Goal: Task Accomplishment & Management: Use online tool/utility

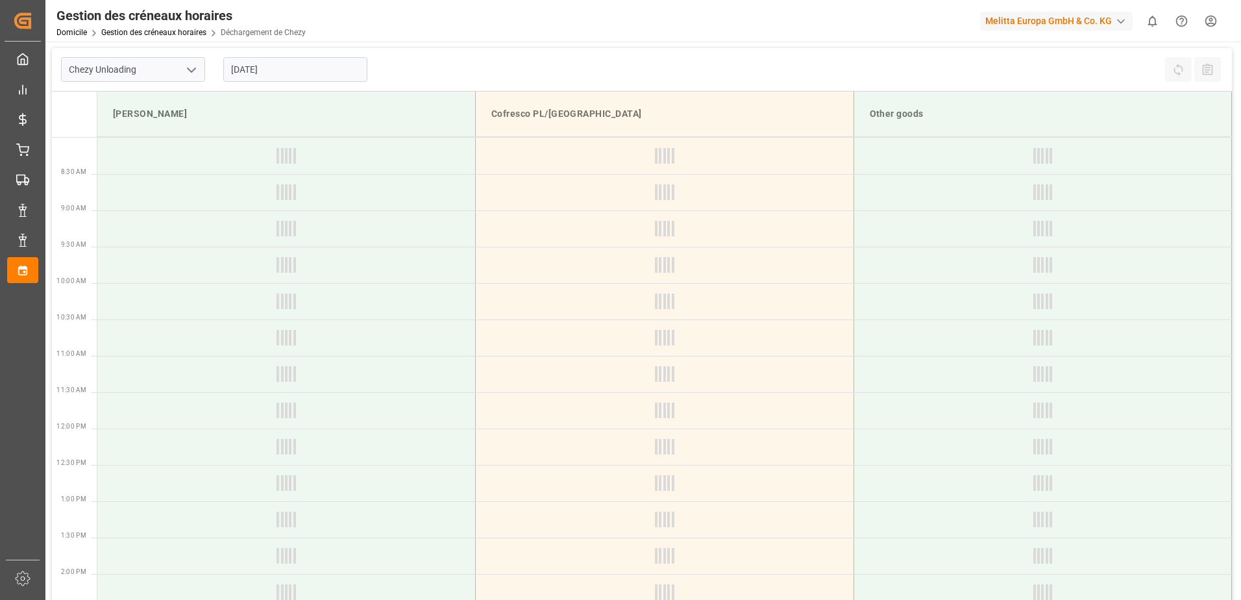
type input "Chezy Unloading"
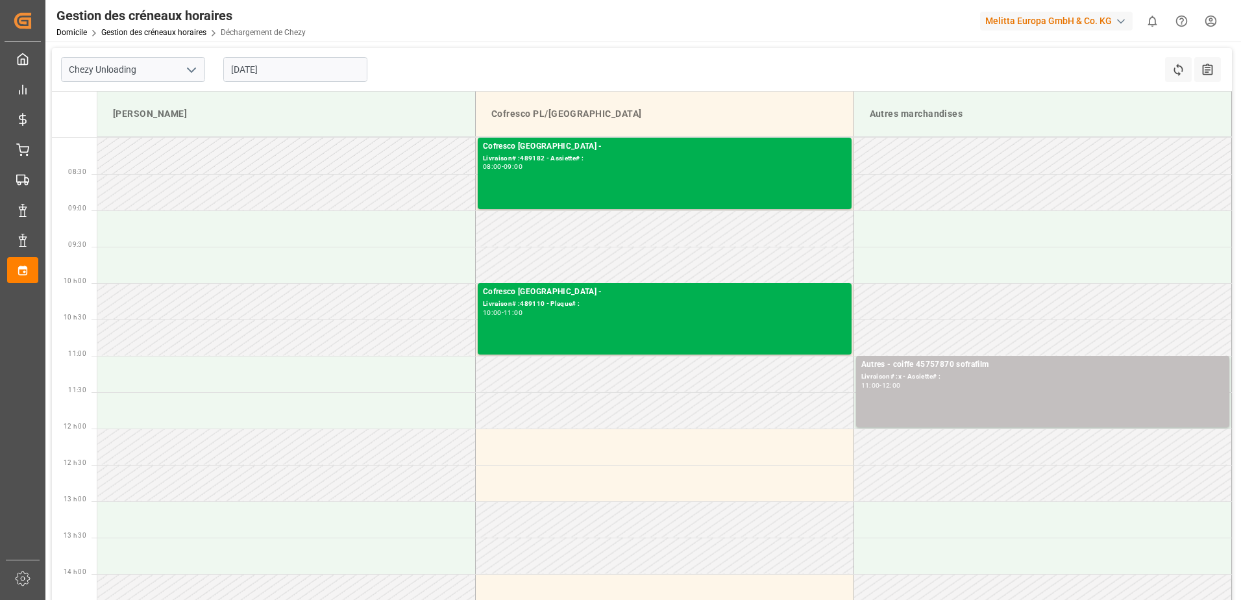
click at [267, 69] on input "[DATE]" at bounding box center [295, 69] width 144 height 25
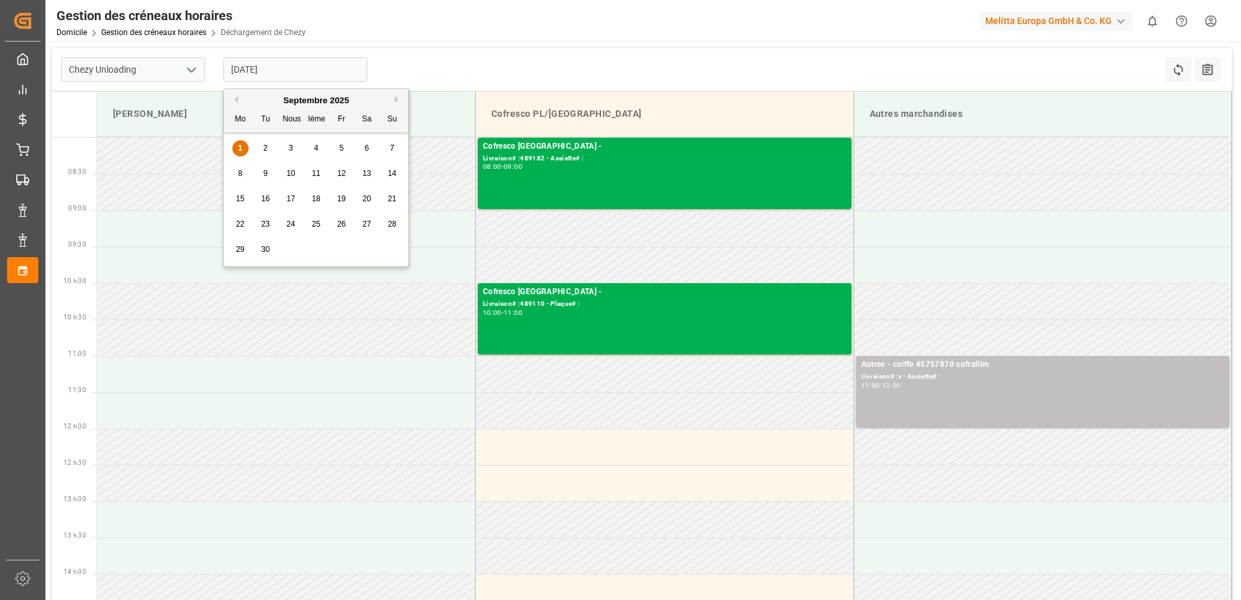
click at [236, 99] on button "Mois précédent" at bounding box center [234, 99] width 8 height 8
click at [242, 173] on span "4" at bounding box center [240, 173] width 5 height 9
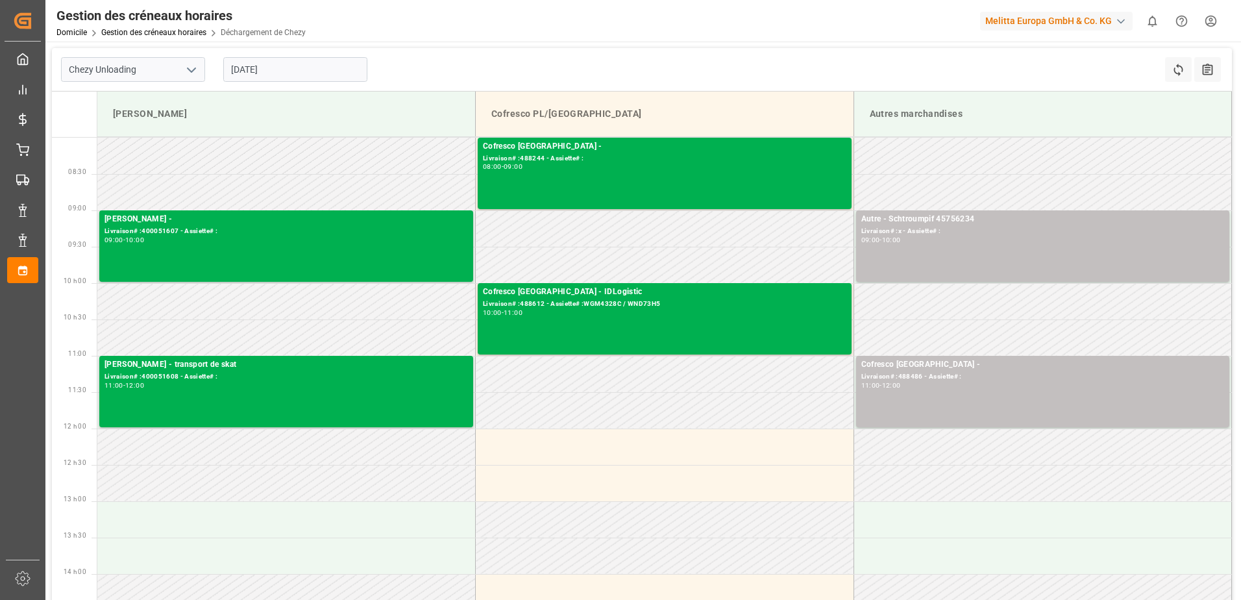
click at [267, 69] on input "[DATE]" at bounding box center [295, 69] width 144 height 25
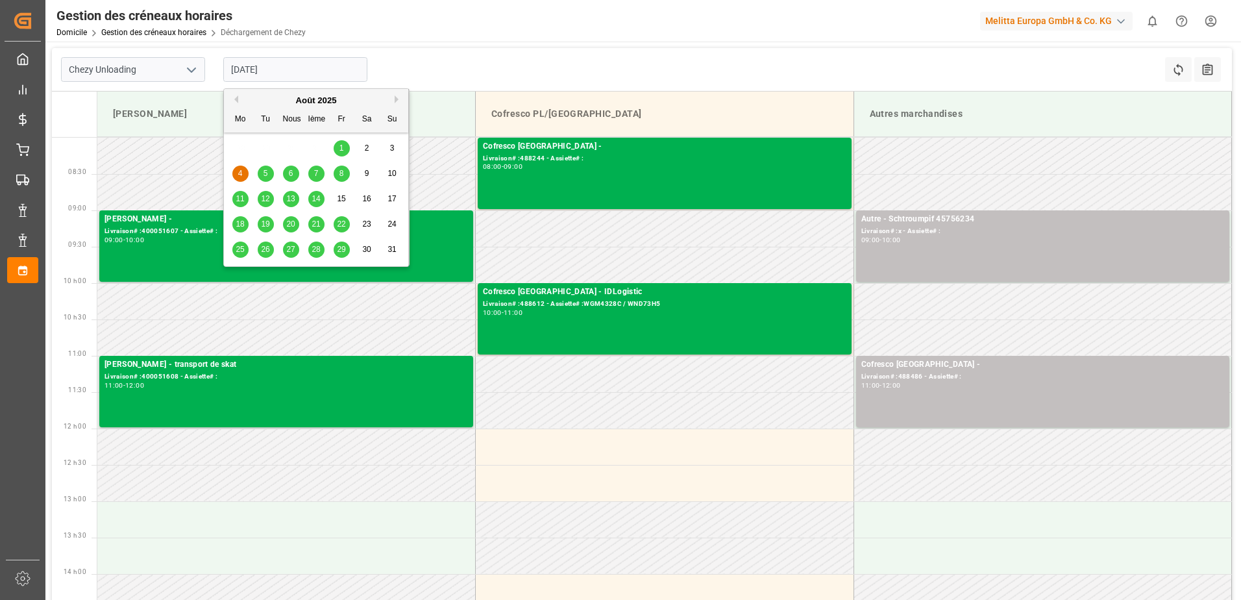
click at [339, 223] on span "22" at bounding box center [341, 223] width 8 height 9
type input "[DATE]"
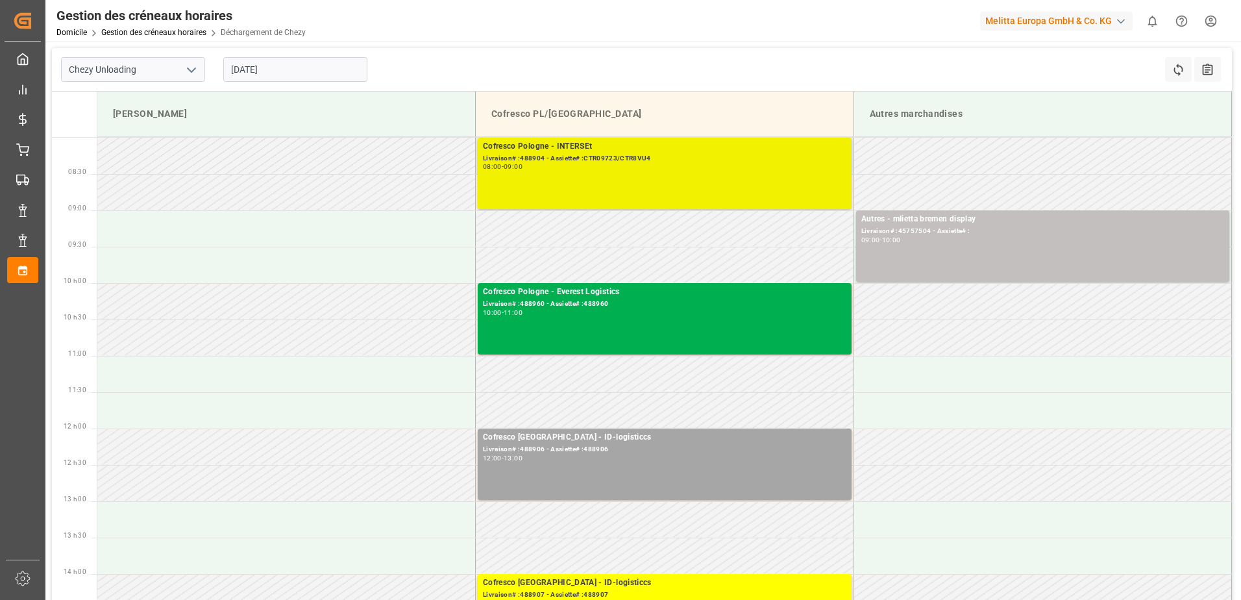
click at [700, 161] on div "Livraison# :488904 - Assiette# :CTR09723/CTR8VU4" at bounding box center [664, 158] width 363 height 11
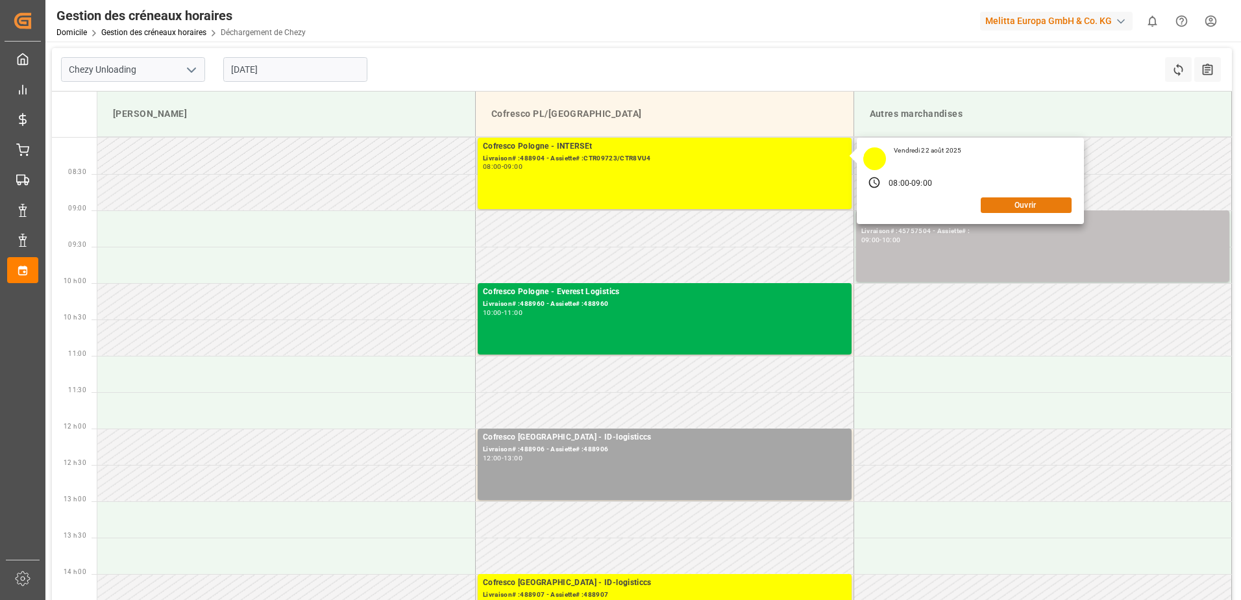
click at [1008, 208] on button "Ouvrir" at bounding box center [1026, 205] width 91 height 16
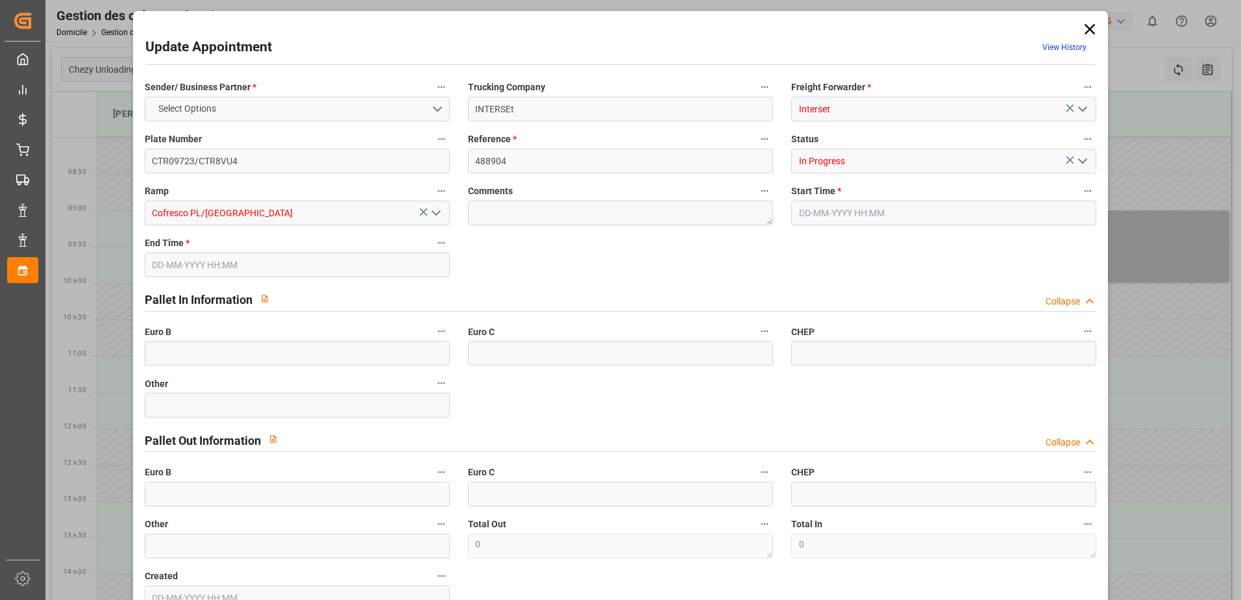
type input "[DATE] 08:00"
type input "[DATE] 09:00"
type input "[DATE] 12:03"
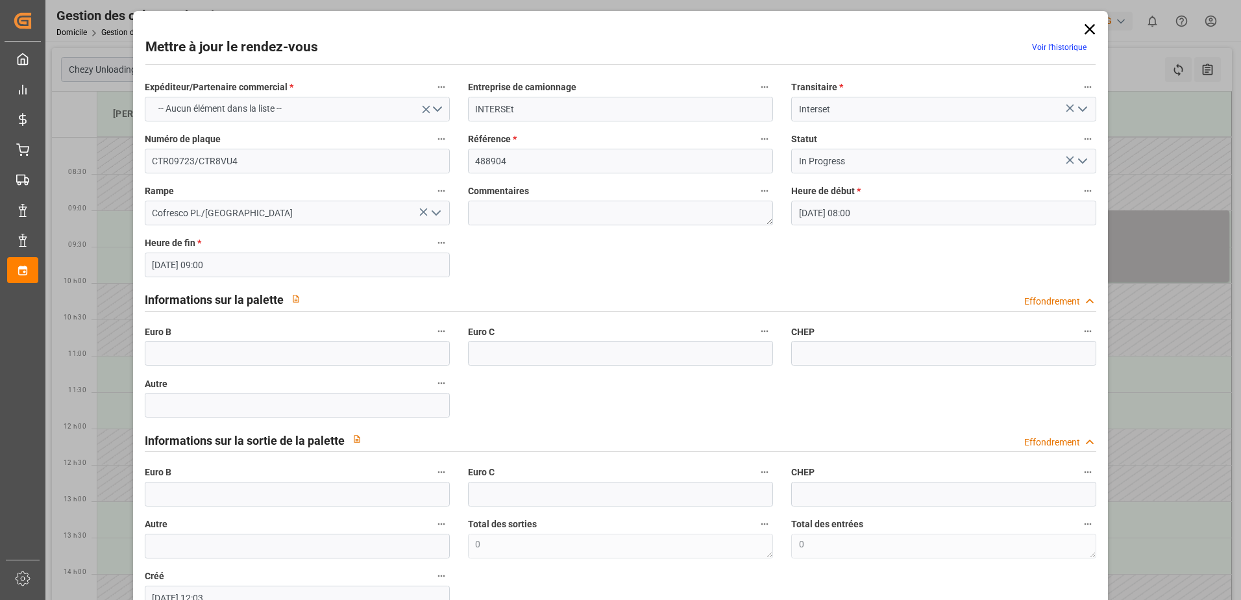
click at [1085, 29] on icon at bounding box center [1090, 29] width 18 height 18
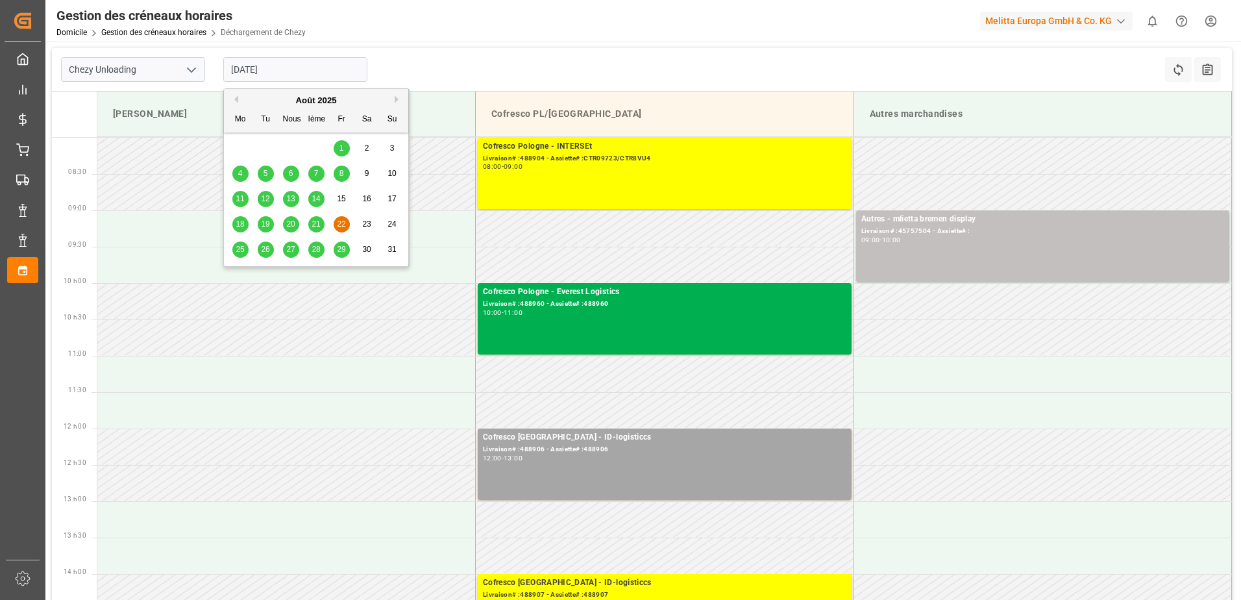
click at [276, 60] on input "[DATE]" at bounding box center [295, 69] width 144 height 25
click at [242, 249] on span "25" at bounding box center [240, 249] width 8 height 9
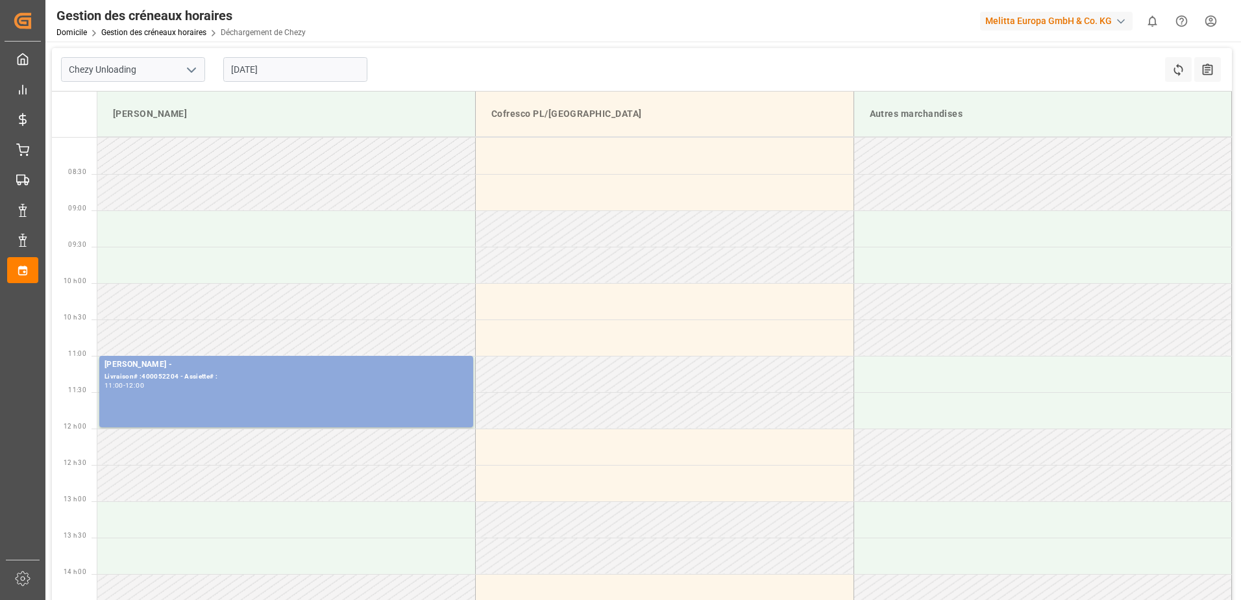
click at [271, 78] on input "[DATE]" at bounding box center [295, 69] width 144 height 25
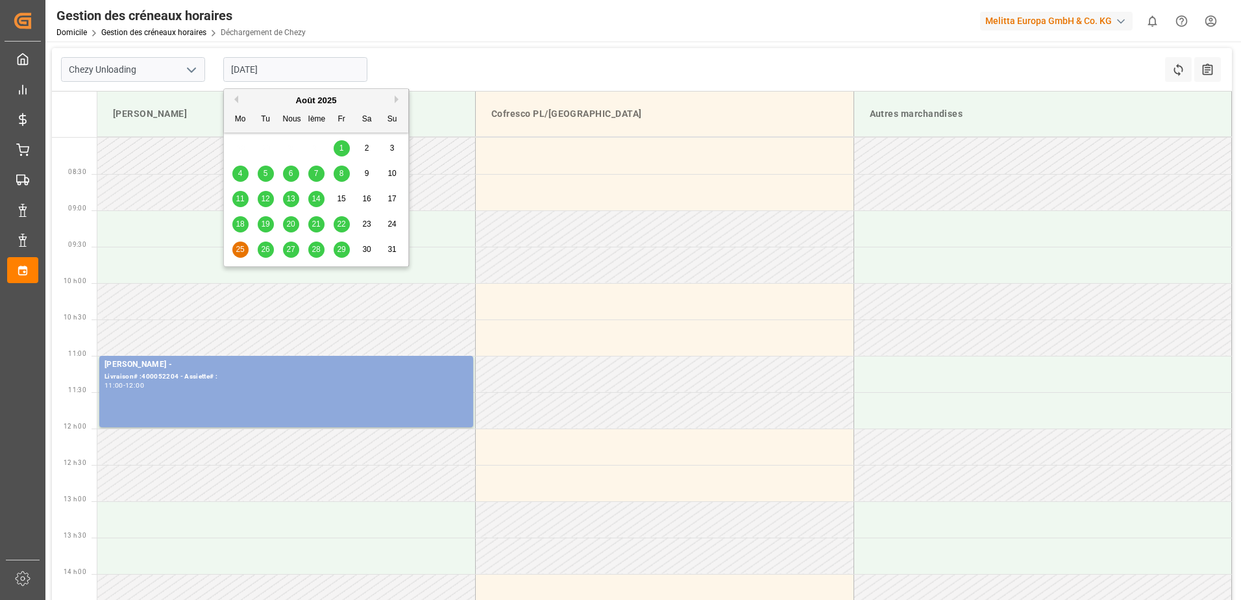
click at [269, 249] on span "26" at bounding box center [265, 249] width 8 height 9
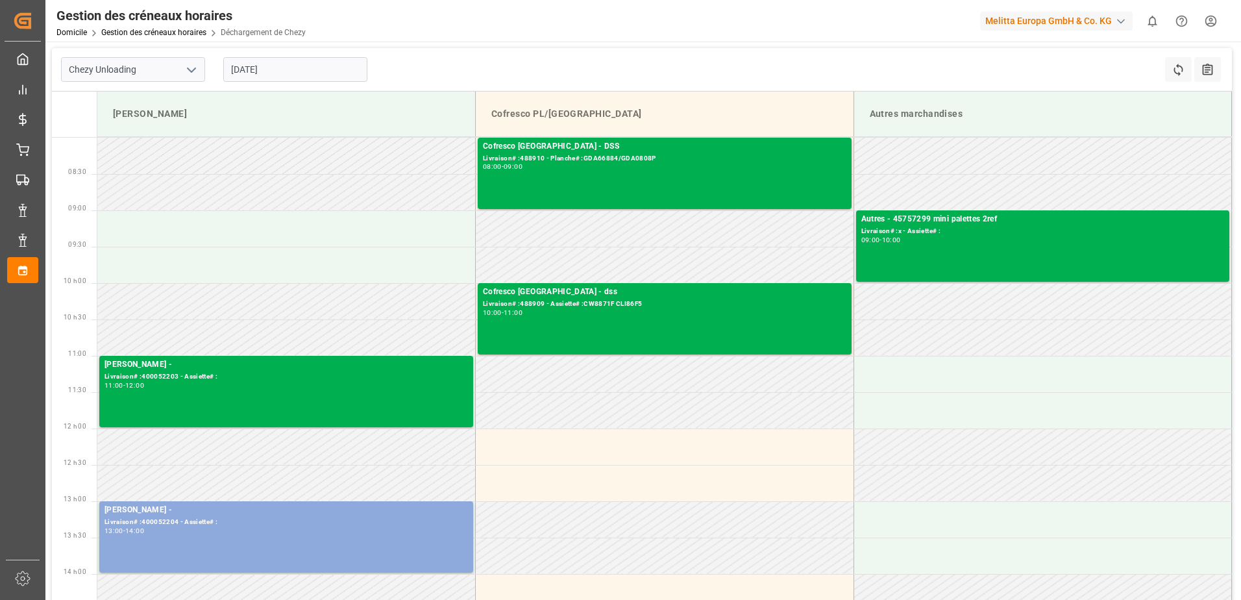
click at [302, 75] on input "[DATE]" at bounding box center [295, 69] width 144 height 25
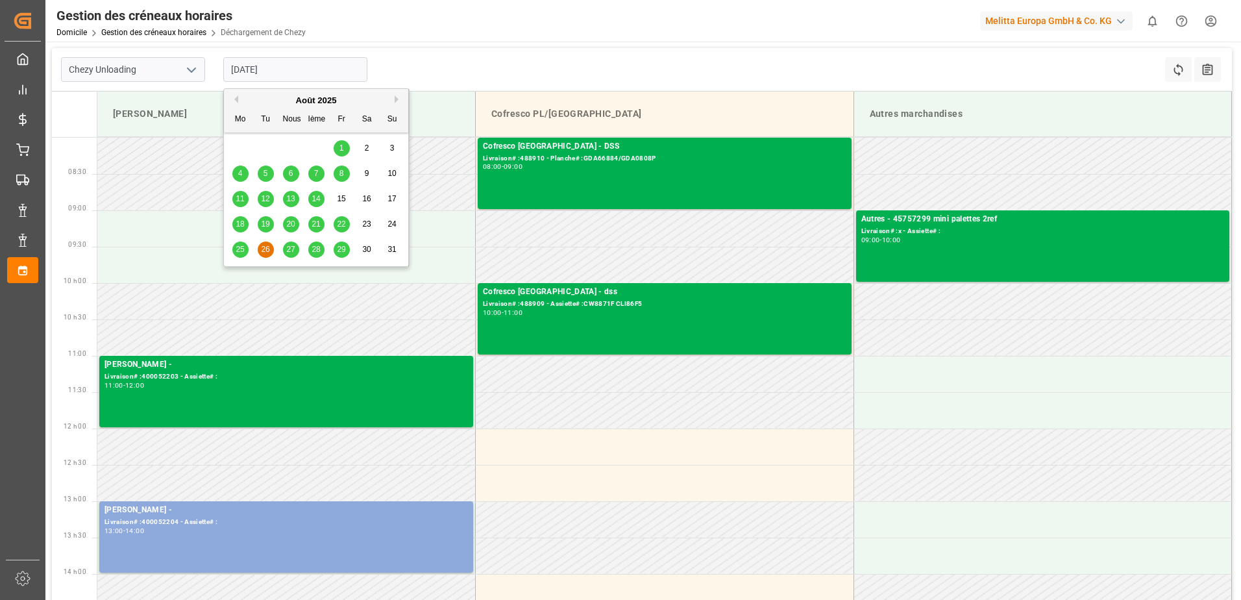
click at [292, 246] on span "27" at bounding box center [290, 249] width 8 height 9
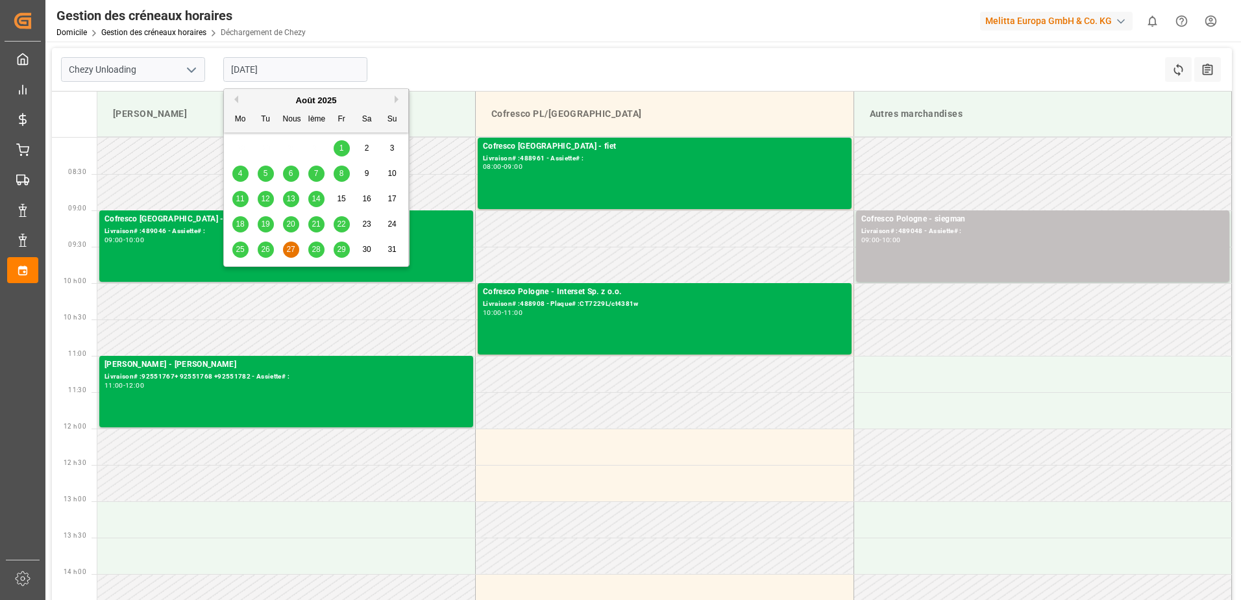
click at [323, 64] on input "[DATE]" at bounding box center [295, 69] width 144 height 25
click at [321, 247] on div "28" at bounding box center [316, 250] width 16 height 16
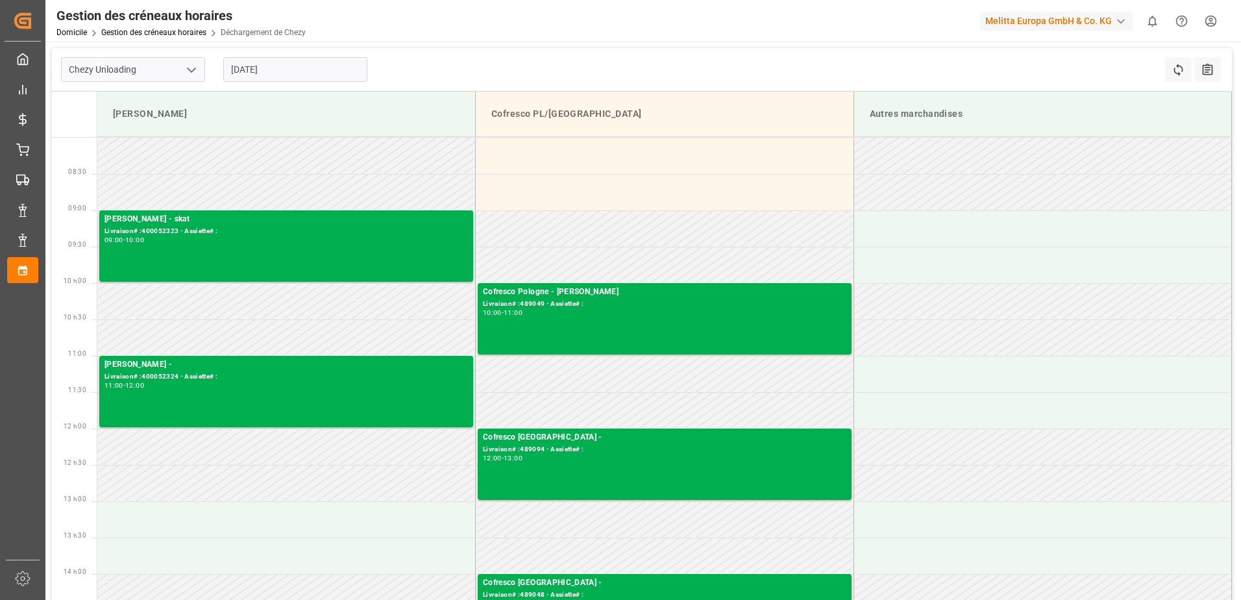
click at [306, 71] on input "[DATE]" at bounding box center [295, 69] width 144 height 25
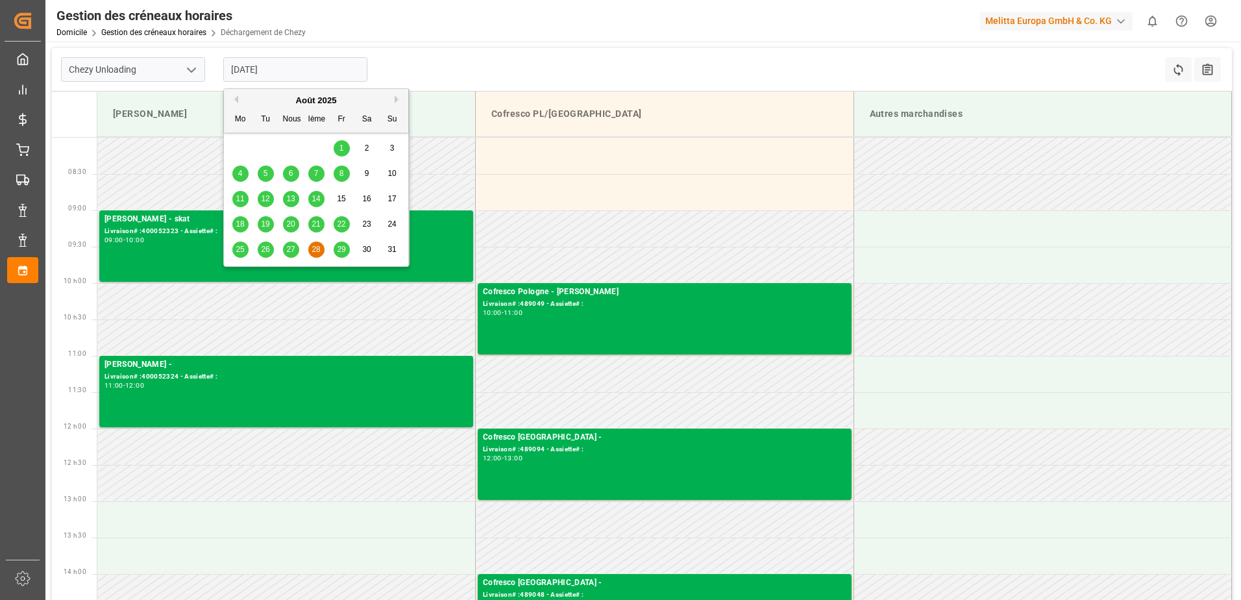
click at [341, 249] on span "29" at bounding box center [341, 249] width 8 height 9
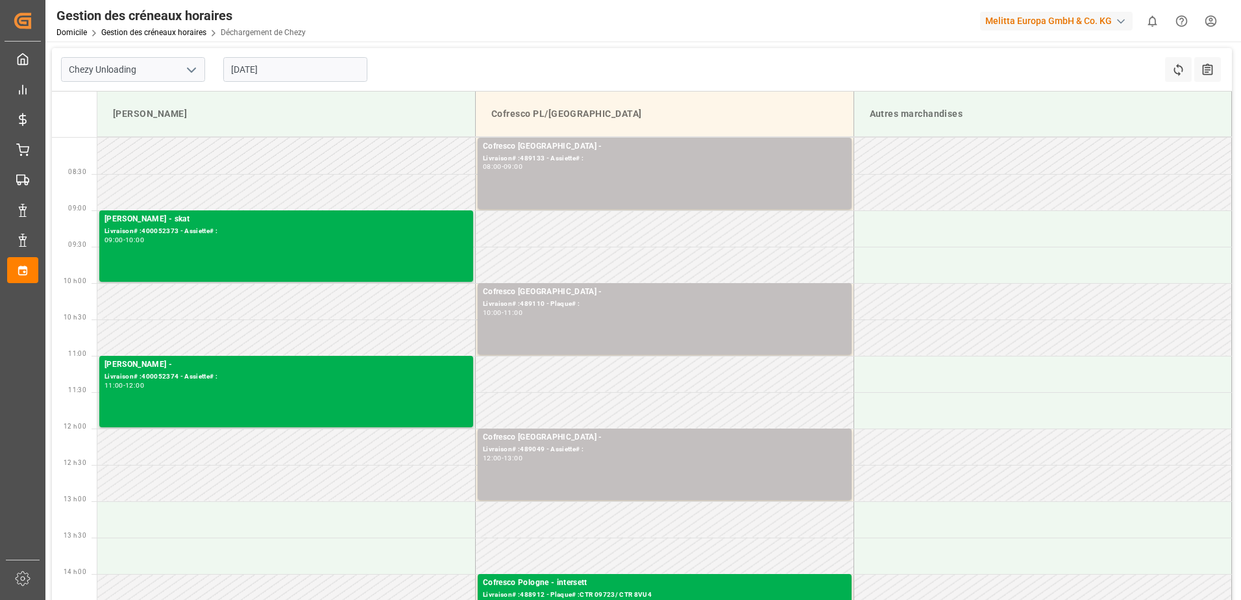
click at [249, 70] on input "[DATE]" at bounding box center [295, 69] width 144 height 25
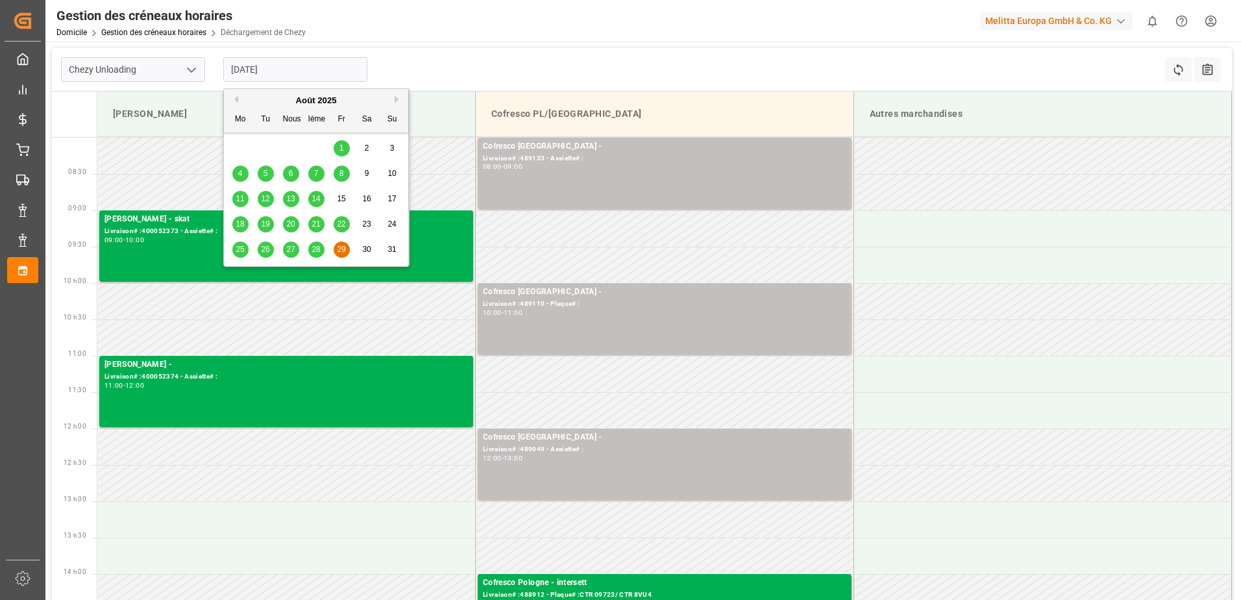
click at [395, 101] on button "Prochain" at bounding box center [399, 99] width 8 height 8
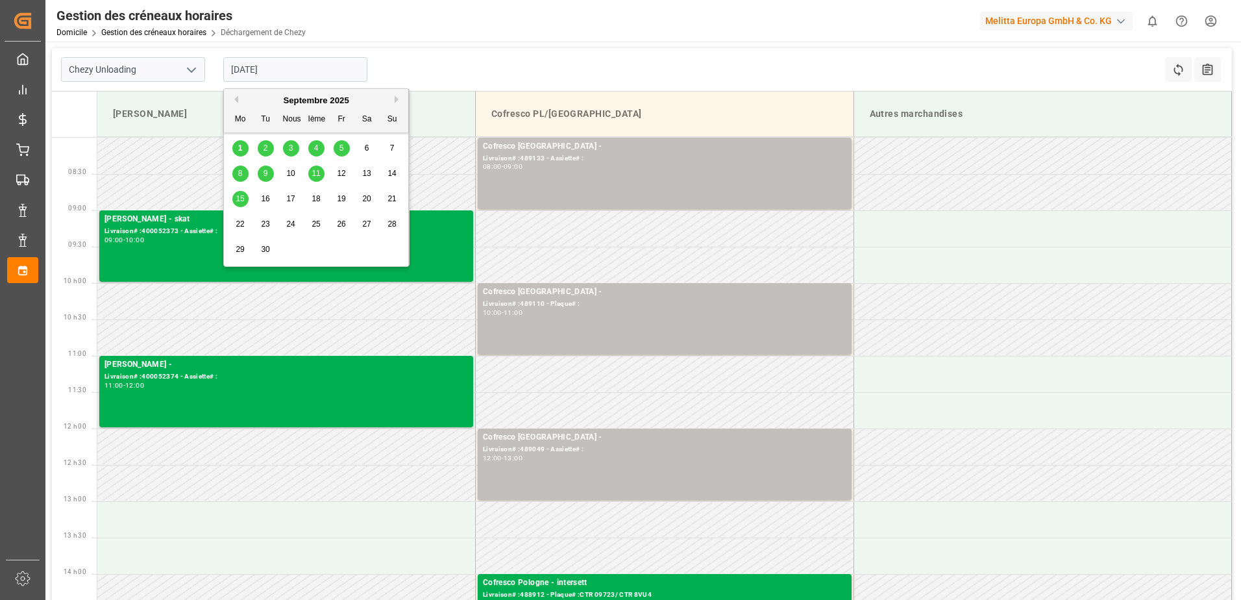
click at [244, 147] on div "1" at bounding box center [240, 149] width 16 height 16
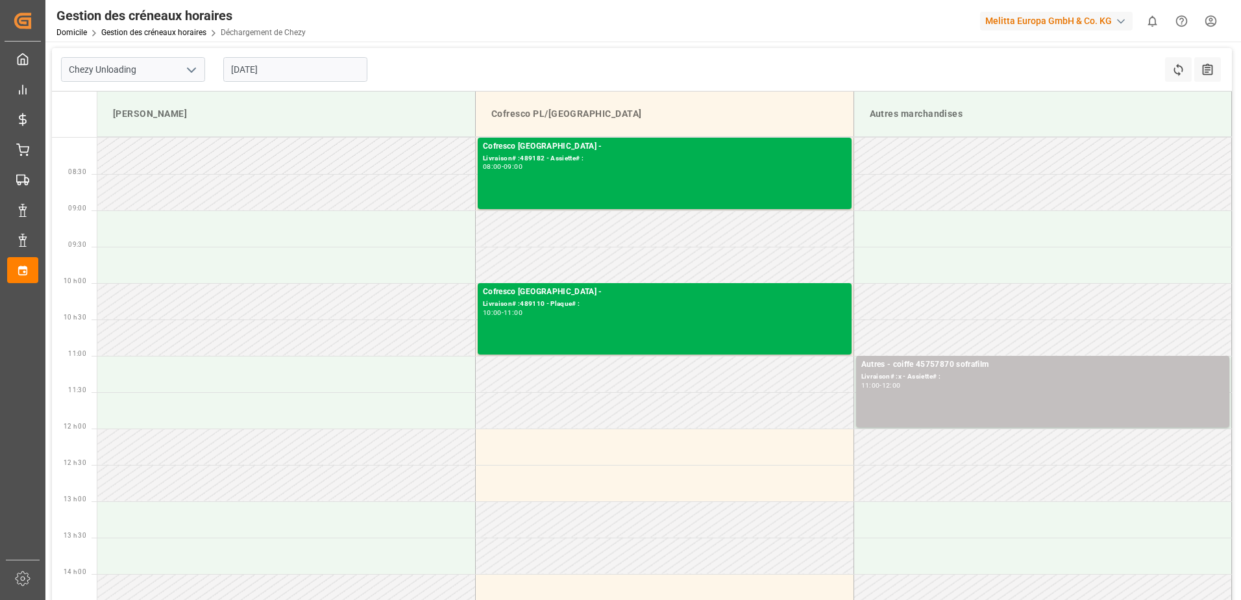
click at [269, 69] on input "[DATE]" at bounding box center [295, 69] width 144 height 25
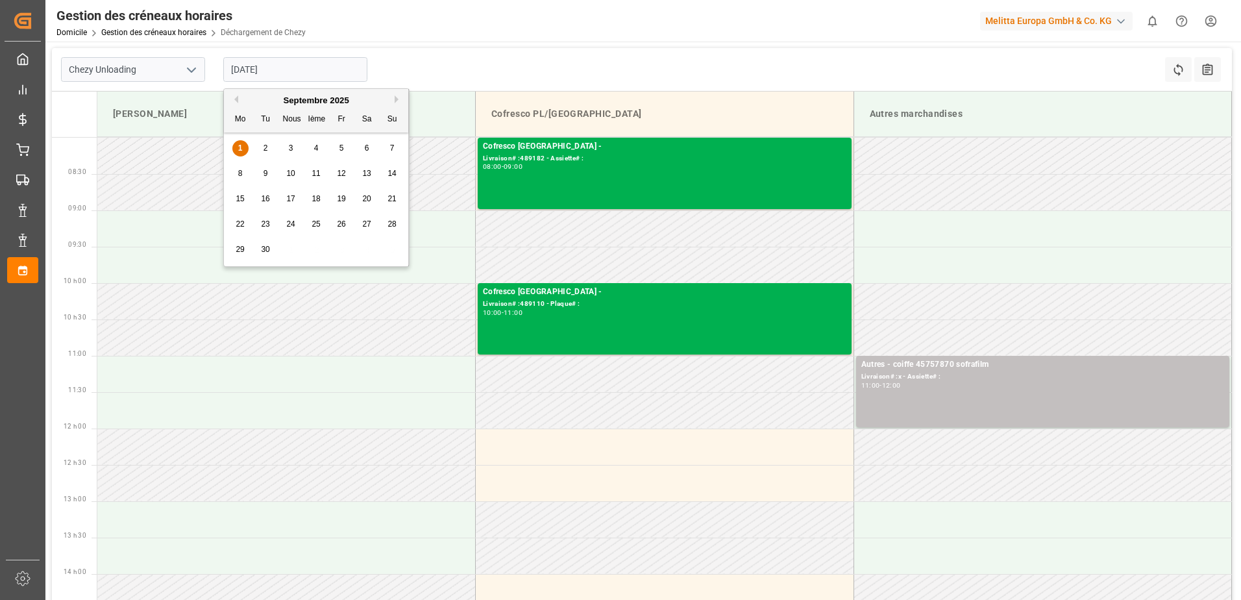
click at [268, 148] on div "2" at bounding box center [266, 149] width 16 height 16
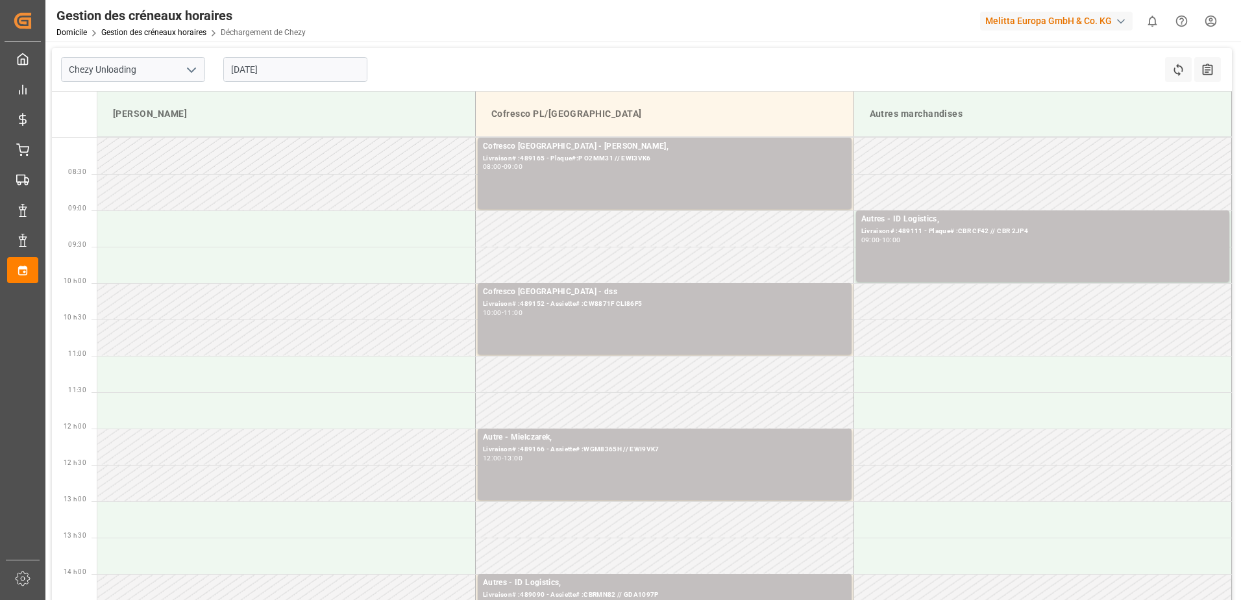
click at [325, 67] on input "[DATE]" at bounding box center [295, 69] width 144 height 25
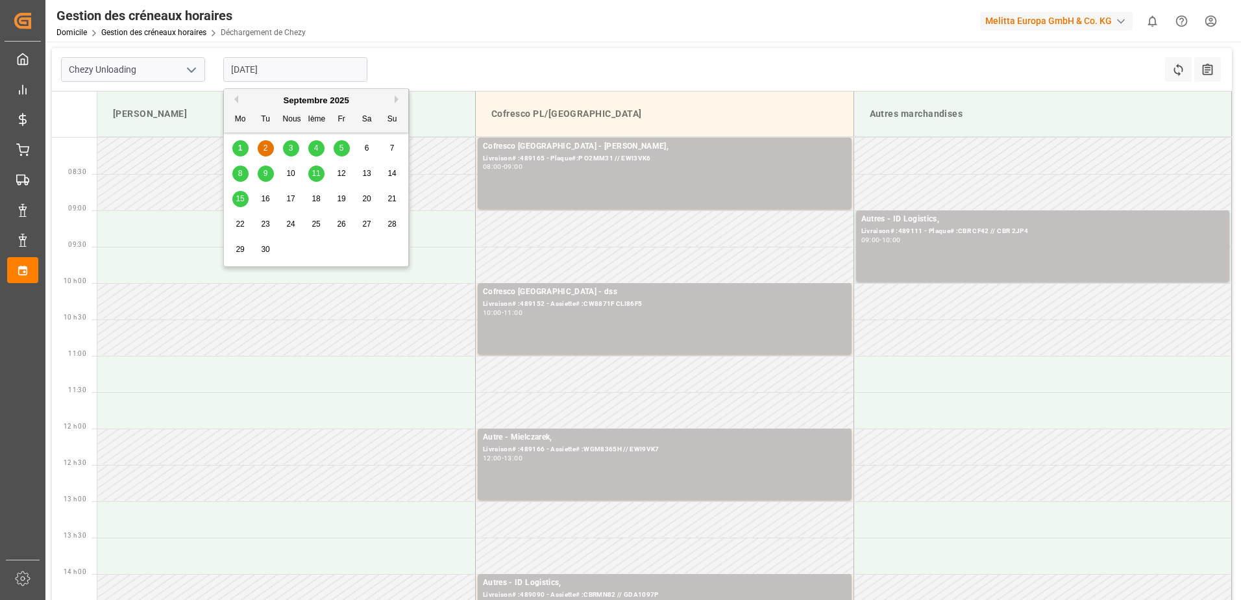
click at [295, 145] on div "3" at bounding box center [291, 149] width 16 height 16
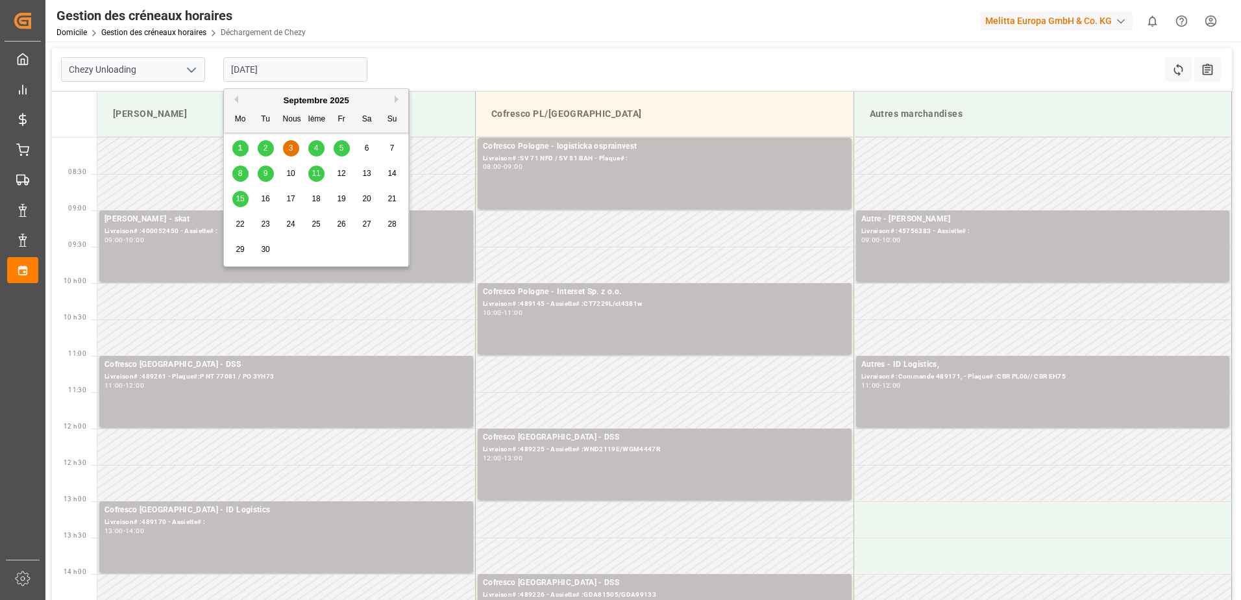
click at [281, 69] on input "[DATE]" at bounding box center [295, 69] width 144 height 25
click at [317, 151] on span "4" at bounding box center [316, 147] width 5 height 9
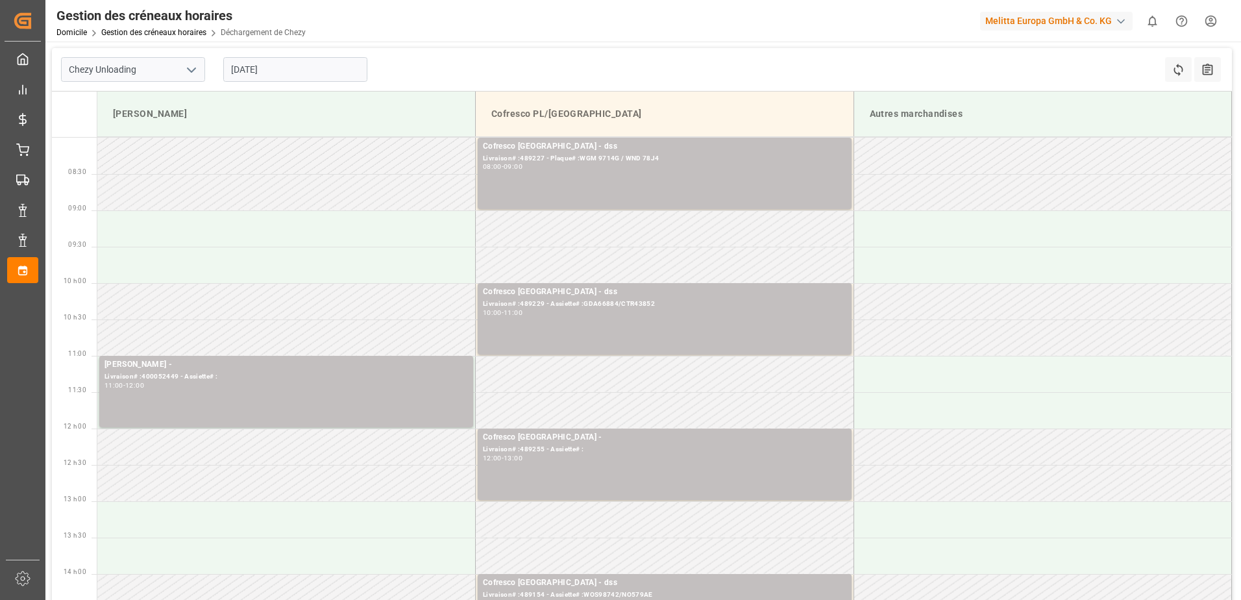
click at [317, 73] on input "[DATE]" at bounding box center [295, 69] width 144 height 25
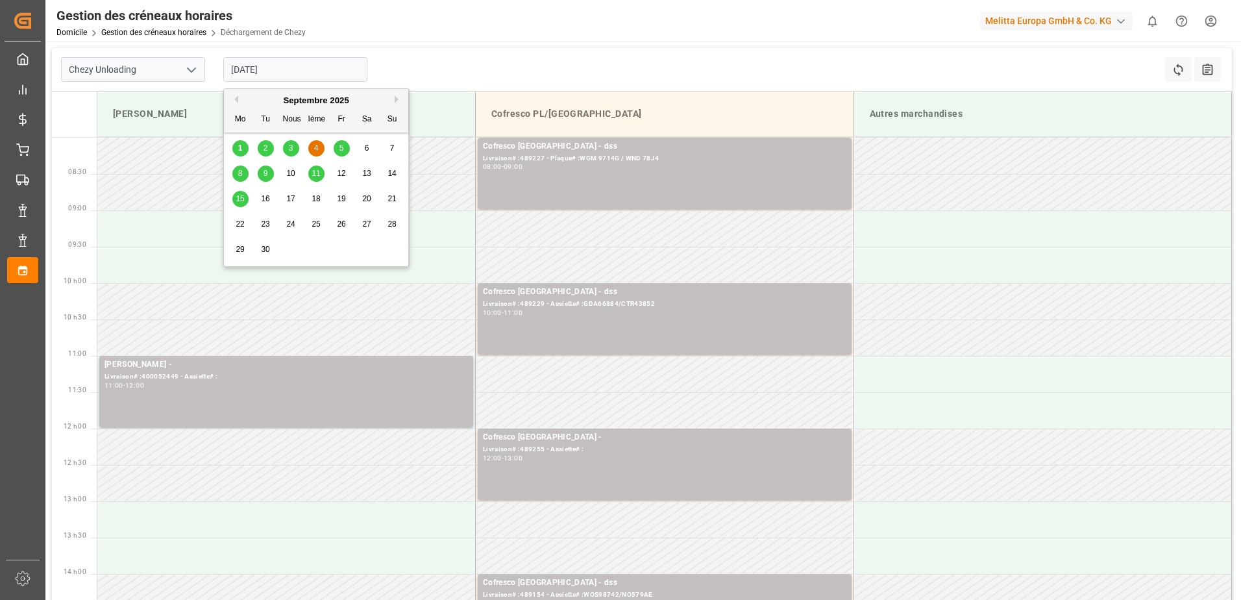
click at [337, 147] on div "5" at bounding box center [342, 149] width 16 height 16
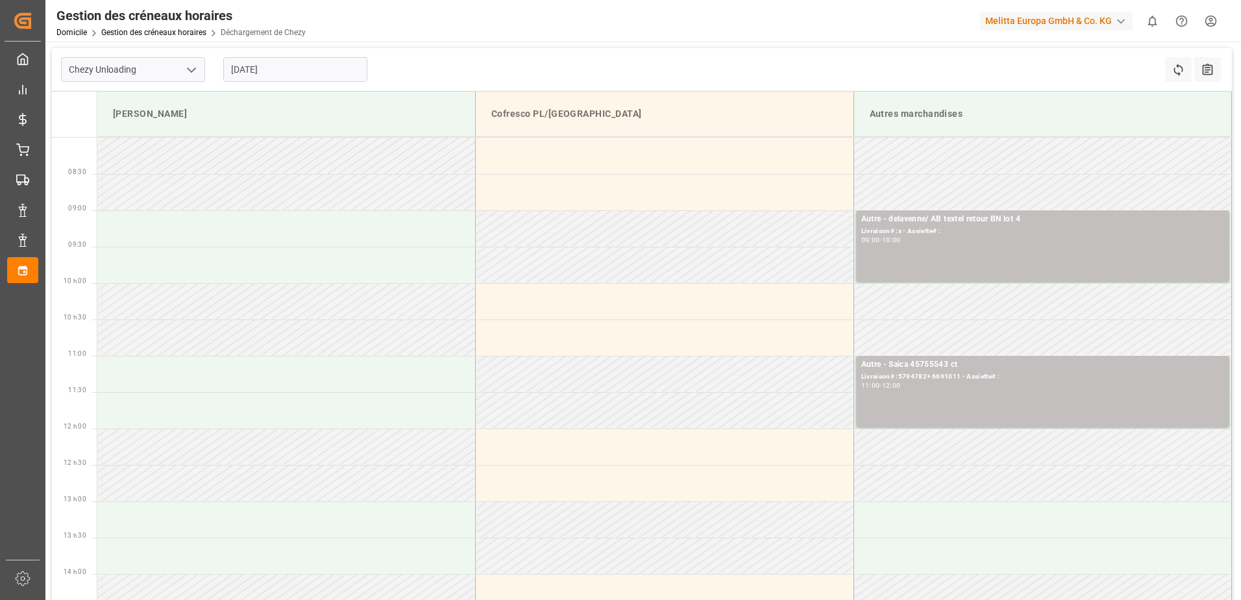
click at [302, 64] on input "[DATE]" at bounding box center [295, 69] width 144 height 25
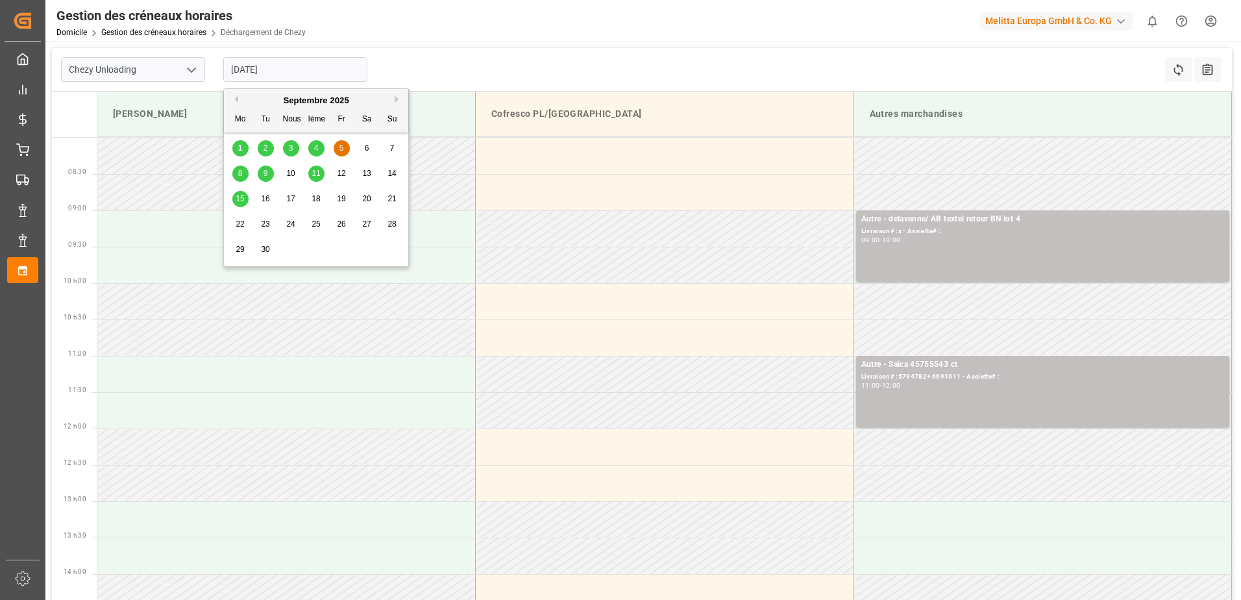
click at [240, 174] on span "8" at bounding box center [240, 173] width 5 height 9
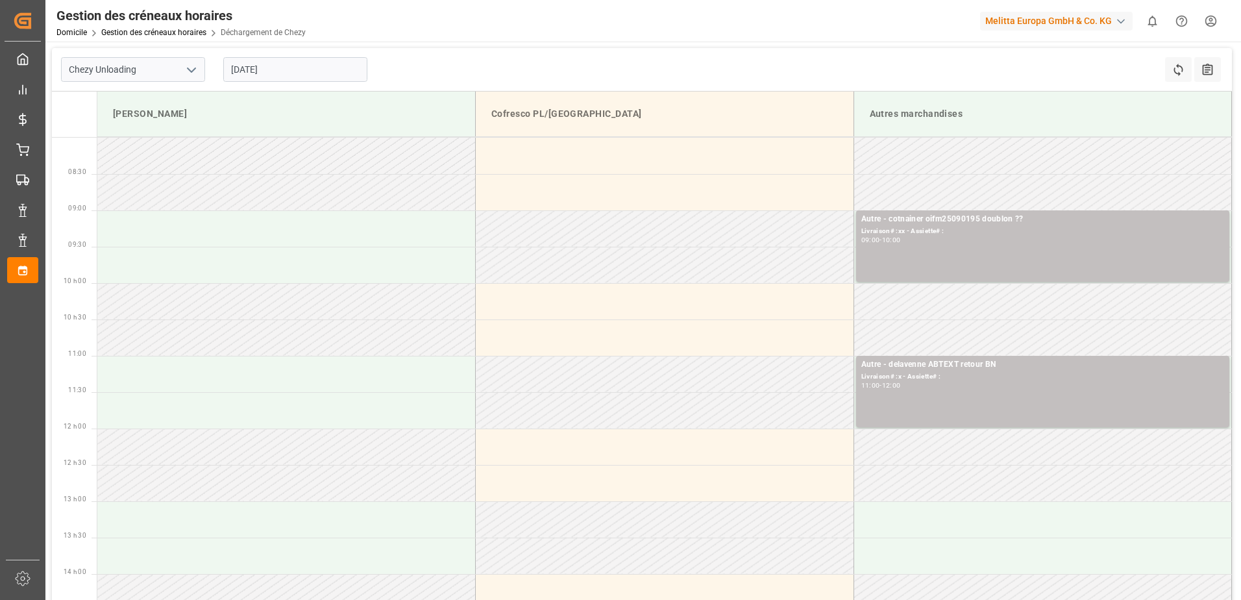
click at [289, 77] on input "[DATE]" at bounding box center [295, 69] width 144 height 25
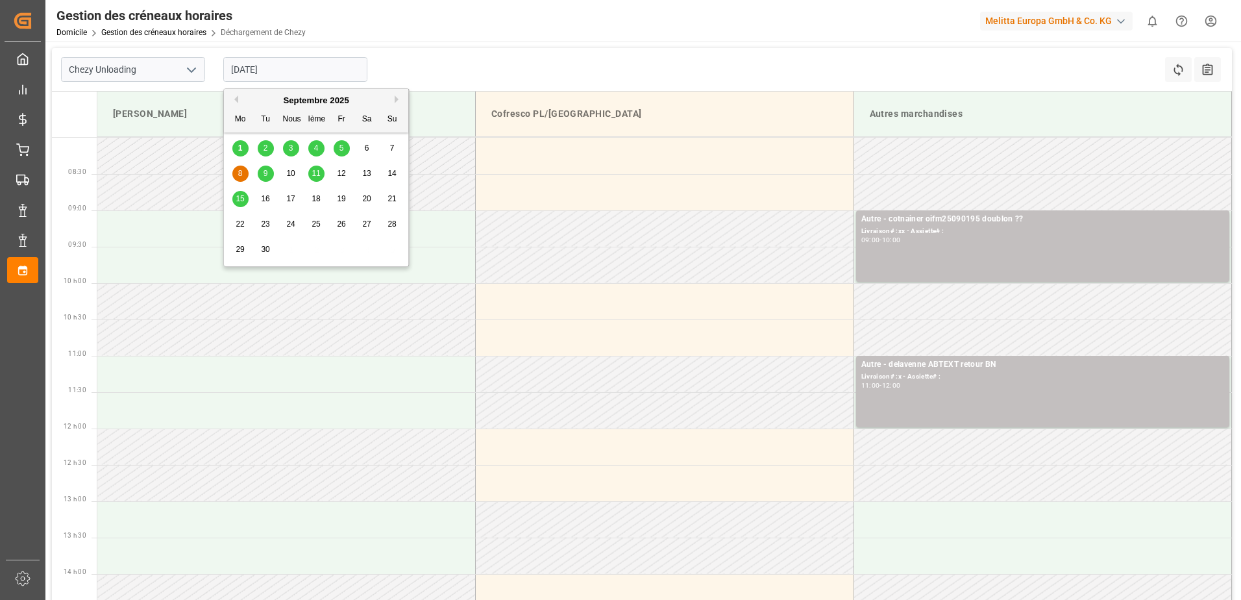
click at [261, 171] on div "9" at bounding box center [266, 174] width 16 height 16
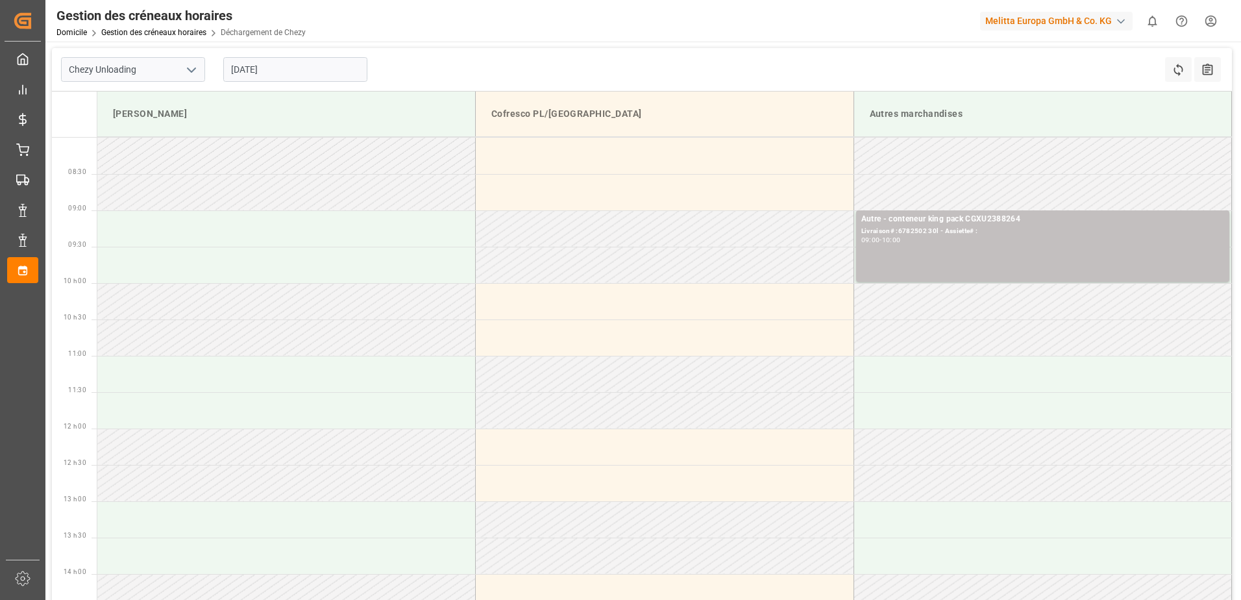
click at [308, 75] on input "[DATE]" at bounding box center [295, 69] width 144 height 25
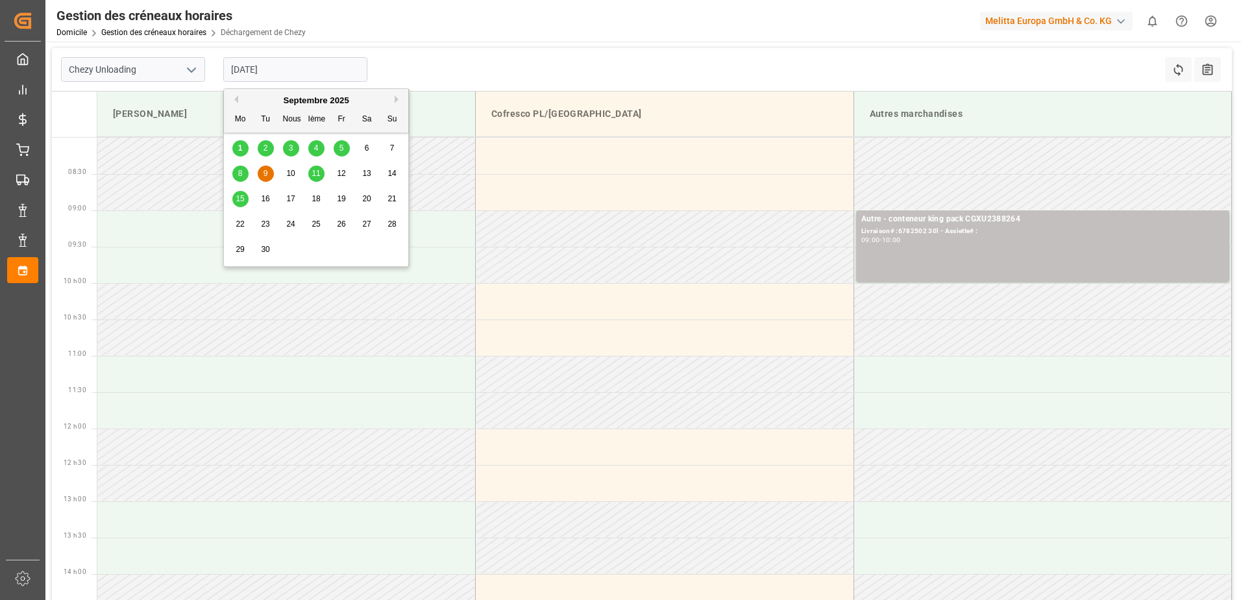
click at [291, 169] on span "10" at bounding box center [290, 173] width 8 height 9
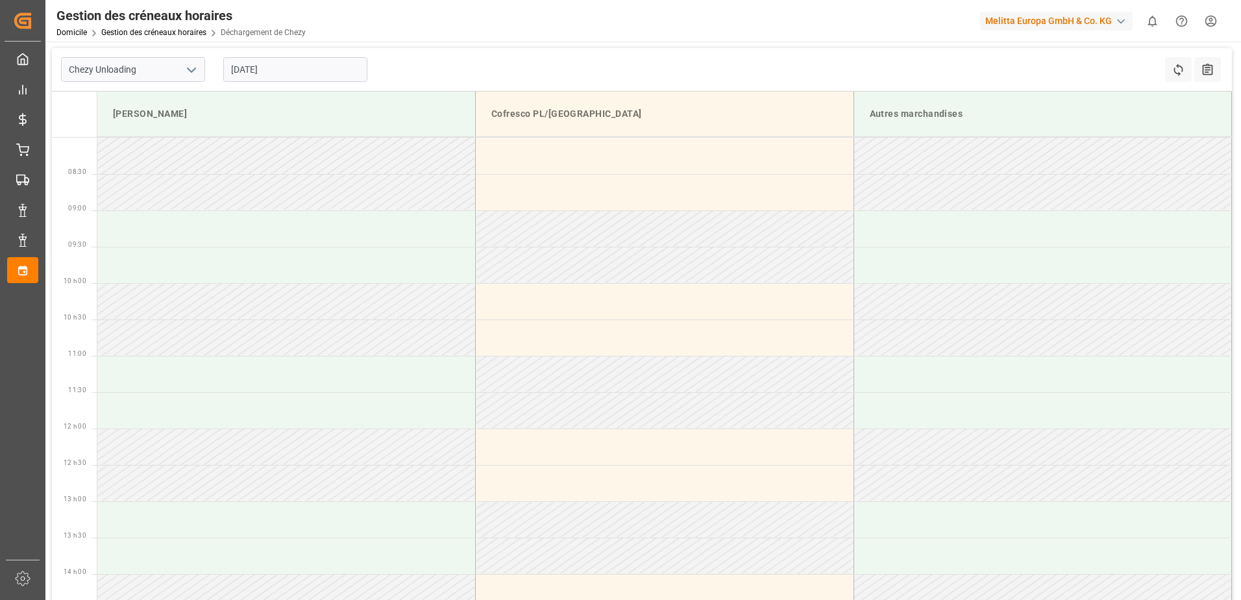
click at [315, 68] on input "[DATE]" at bounding box center [295, 69] width 144 height 25
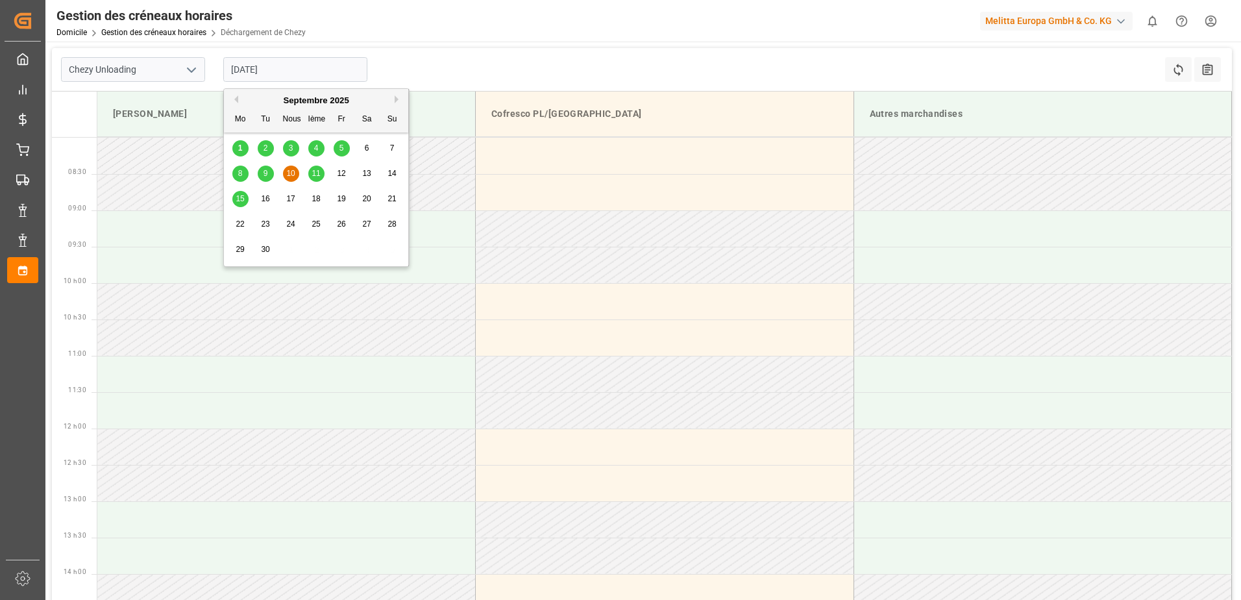
click at [317, 169] on span "11" at bounding box center [316, 173] width 8 height 9
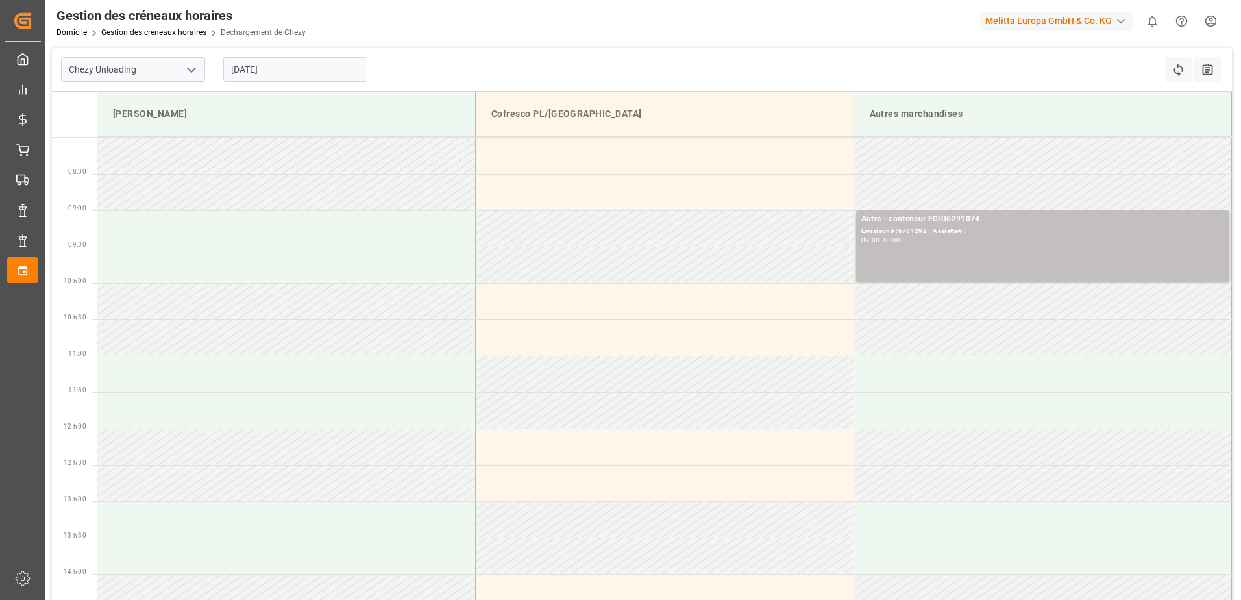
click at [303, 67] on input "[DATE]" at bounding box center [295, 69] width 144 height 25
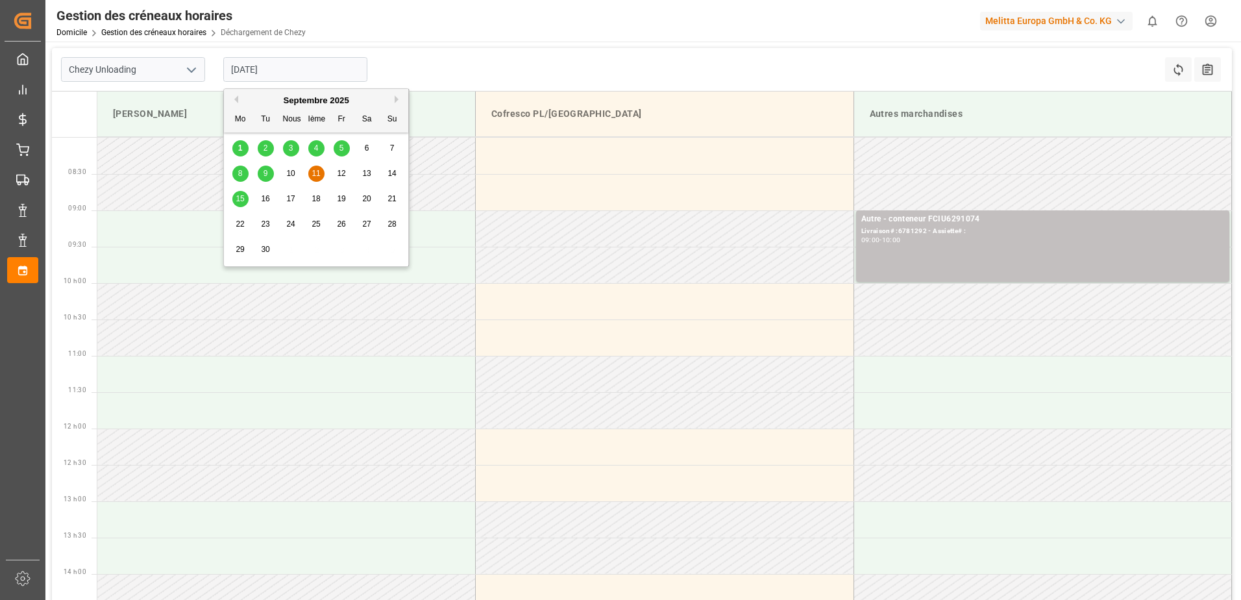
click at [274, 68] on input "[DATE]" at bounding box center [295, 69] width 144 height 25
click at [238, 149] on span "1" at bounding box center [240, 147] width 5 height 9
type input "[DATE]"
